Goal: Information Seeking & Learning: Learn about a topic

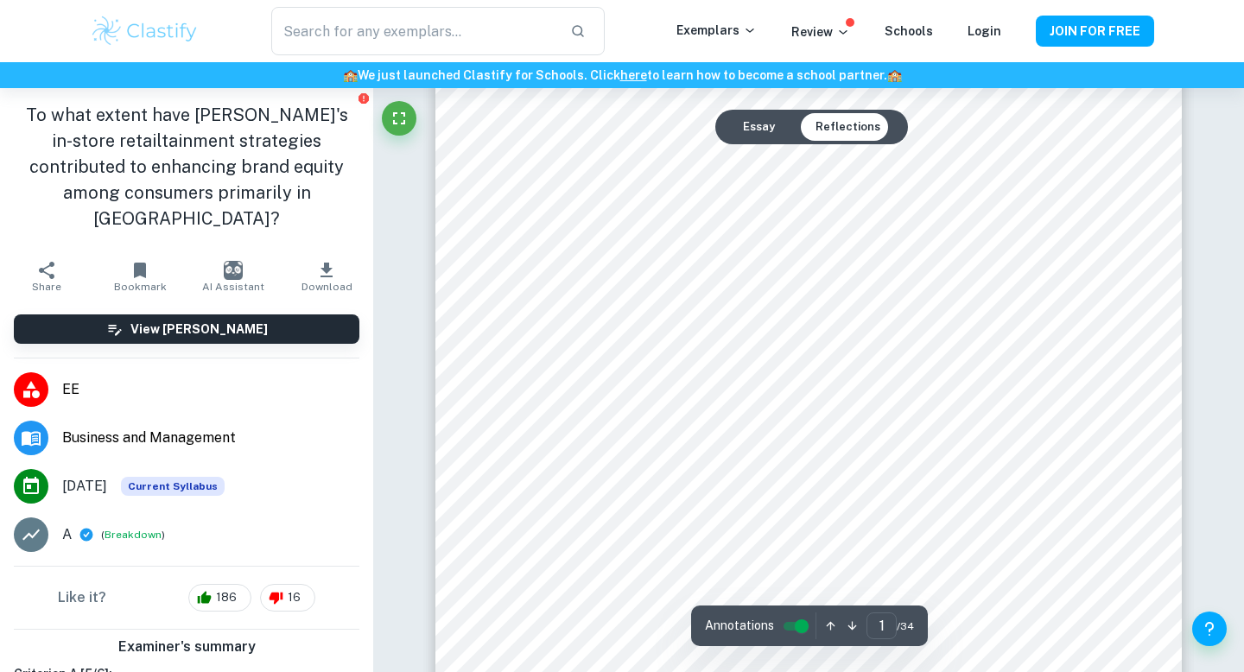
scroll to position [388, 0]
type input "2"
click at [597, 306] on div at bounding box center [819, 307] width 543 height 25
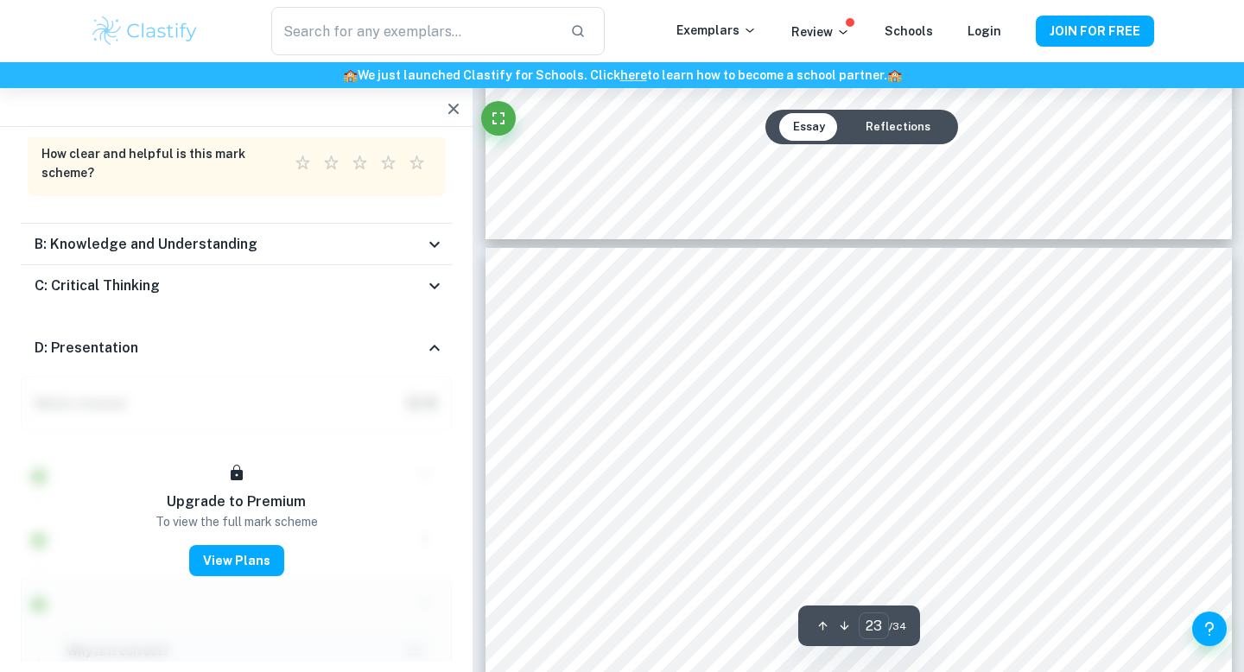
scroll to position [23835, 0]
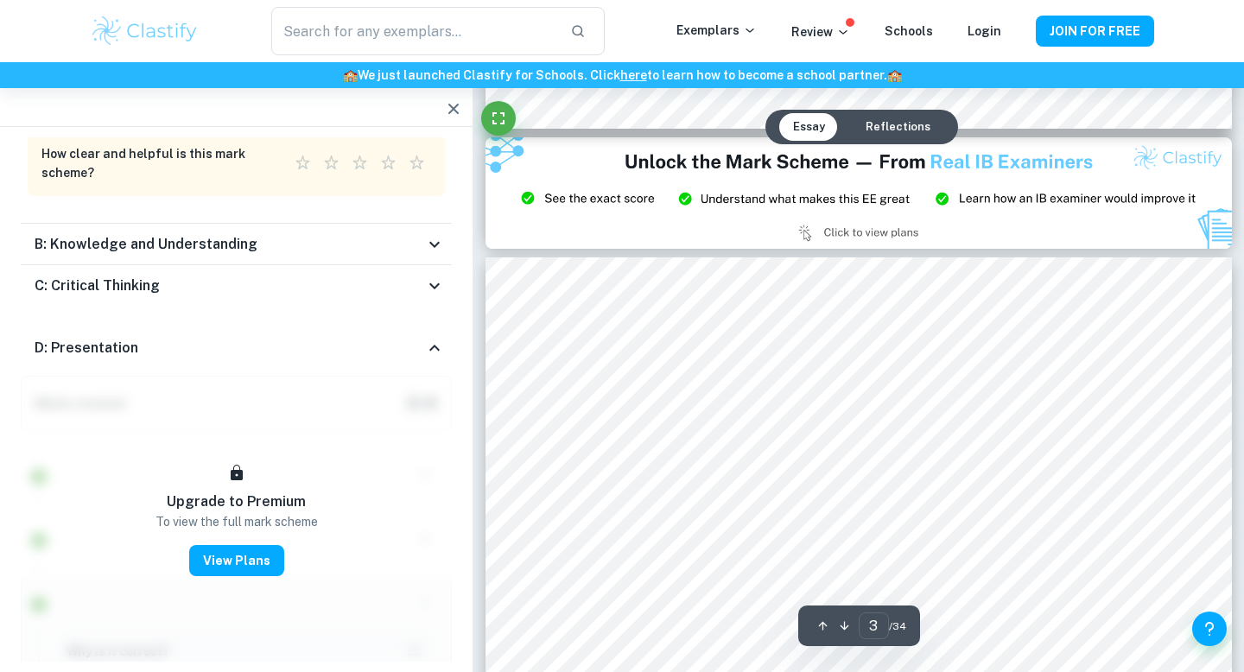
type input "2"
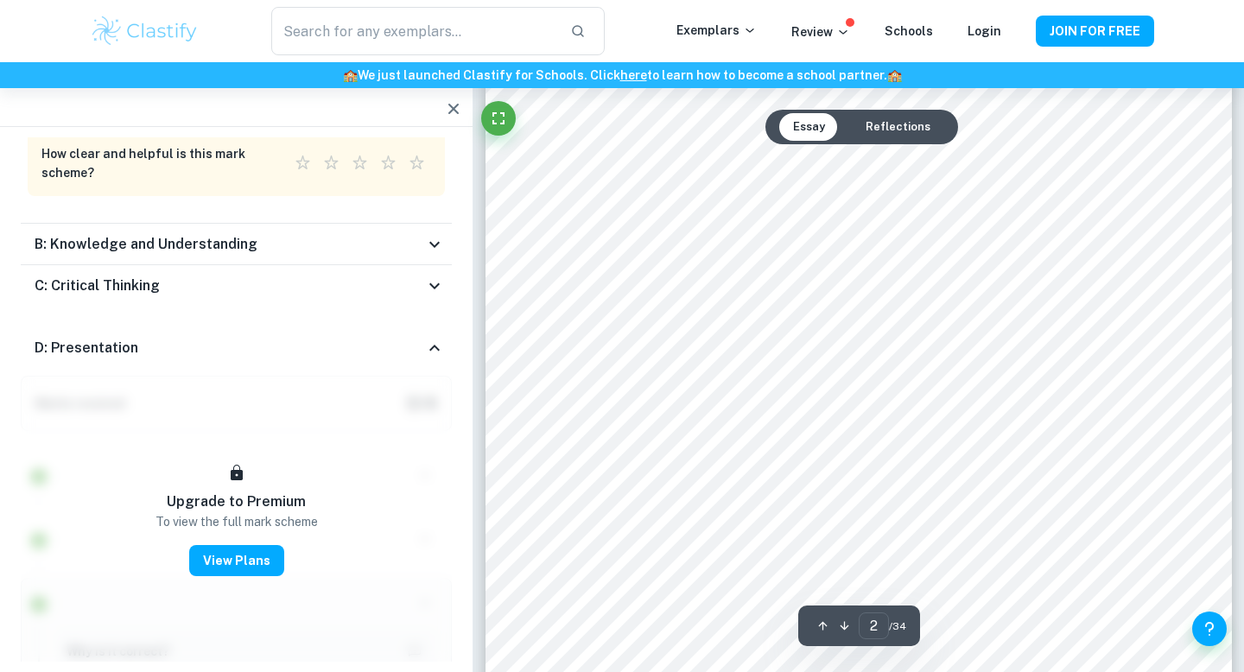
scroll to position [1238, 0]
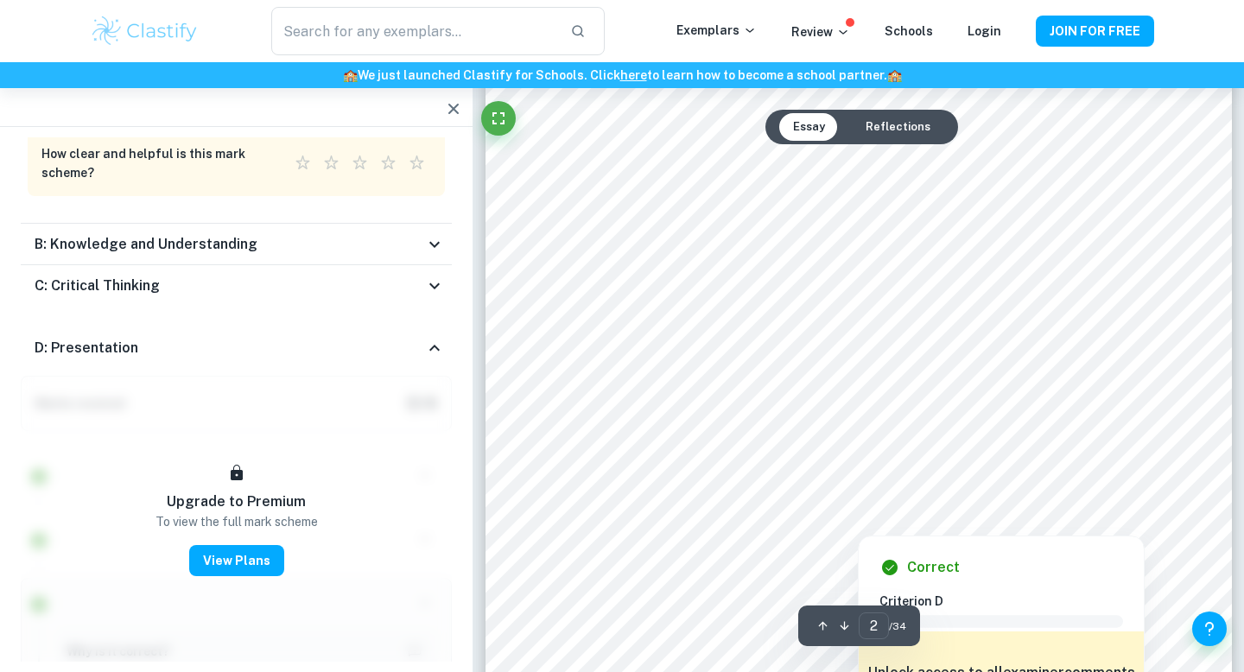
click at [646, 456] on div at bounding box center [852, 446] width 509 height 22
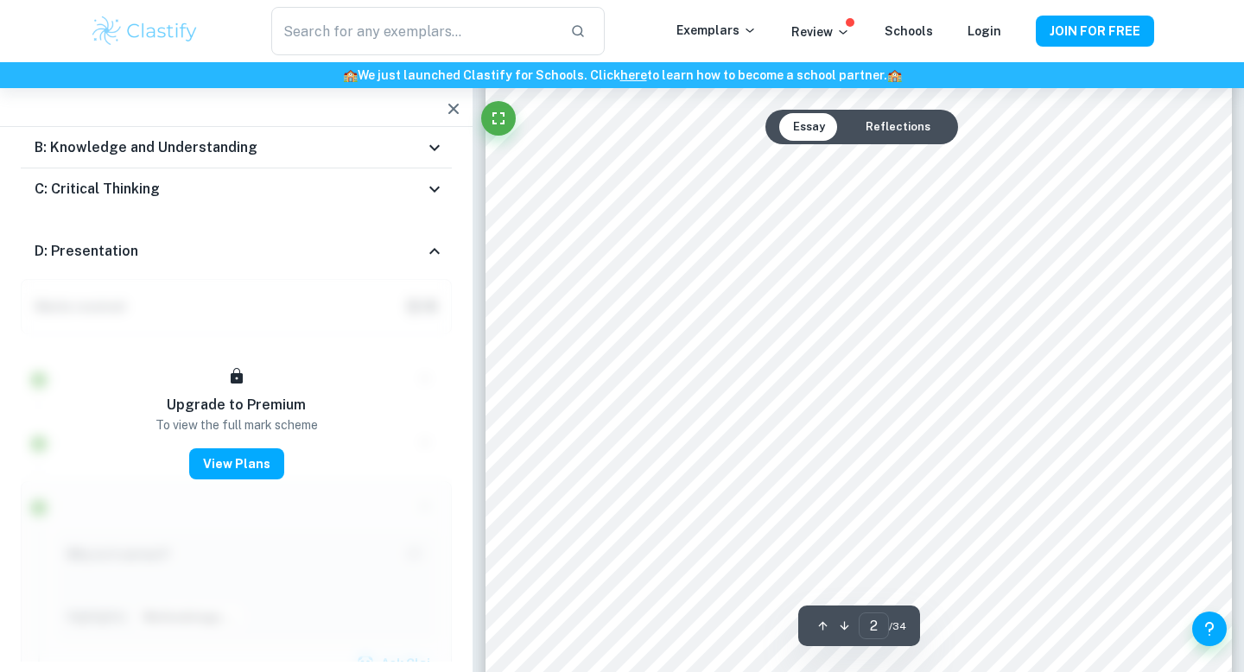
scroll to position [1121, 0]
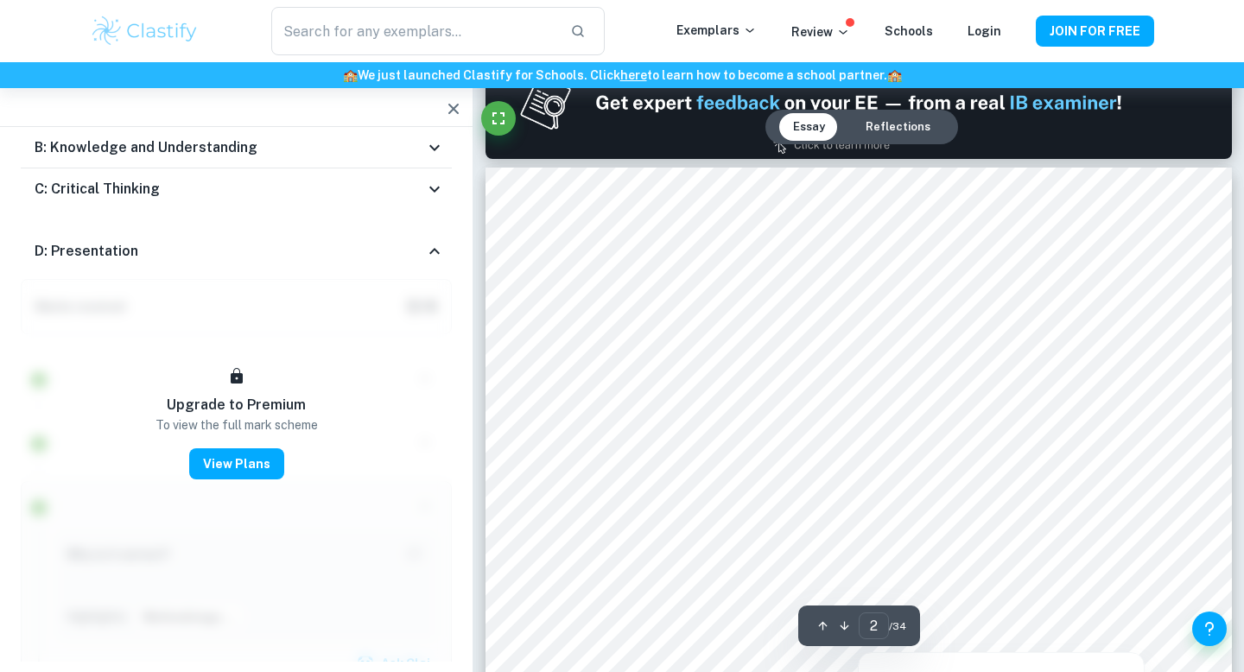
click at [679, 429] on div at bounding box center [869, 427] width 543 height 25
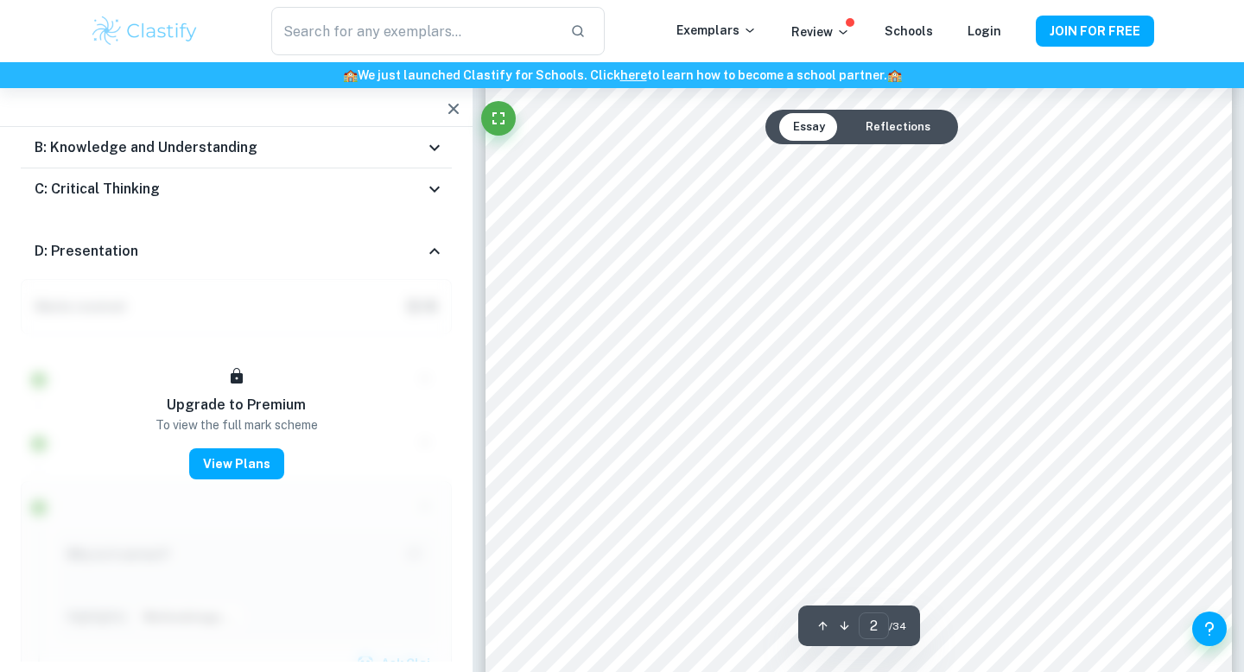
scroll to position [1270, 0]
